Goal: Task Accomplishment & Management: Manage account settings

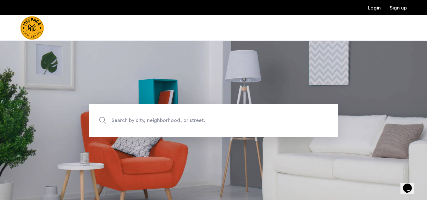
click at [372, 9] on link "Login" at bounding box center [374, 7] width 13 height 5
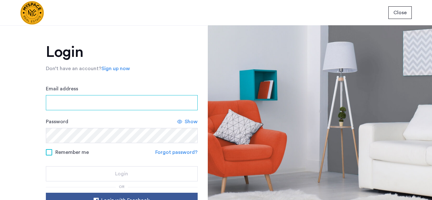
click at [118, 100] on input "Email address" at bounding box center [122, 102] width 152 height 15
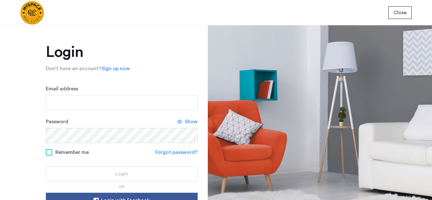
click at [171, 44] on div "Login Don’t have an account? Sign up now Email address Password Show Remember m…" at bounding box center [103, 112] width 207 height 175
